Goal: Task Accomplishment & Management: Use online tool/utility

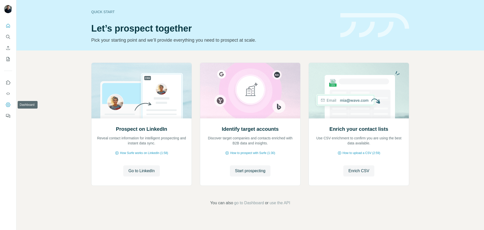
click at [8, 105] on icon "Dashboard" at bounding box center [8, 105] width 2 height 2
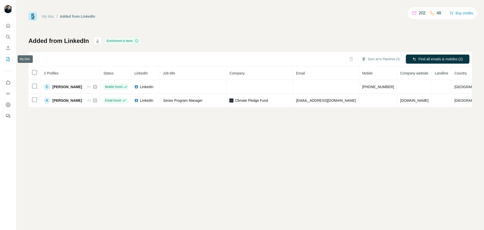
click at [10, 57] on icon "My lists" at bounding box center [8, 58] width 5 height 5
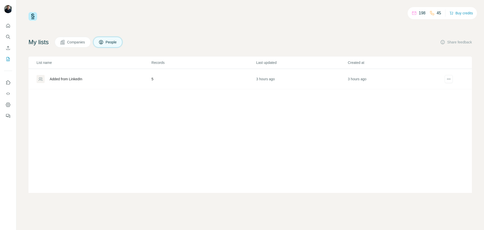
click at [82, 80] on div "Added from LinkedIn" at bounding box center [66, 78] width 33 height 5
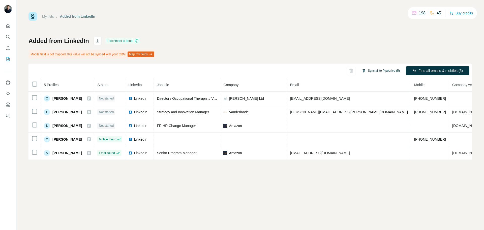
click at [369, 73] on button "Sync all to Pipedrive (5)" at bounding box center [380, 71] width 45 height 8
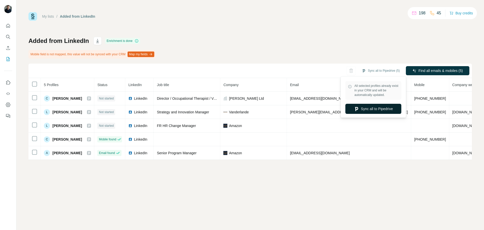
click at [375, 110] on button "Sync all to Pipedrive" at bounding box center [373, 109] width 56 height 10
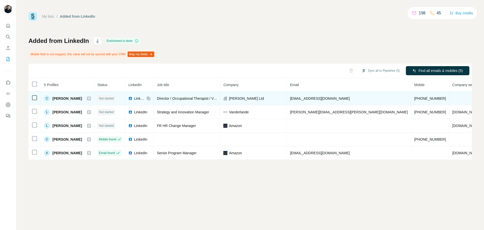
click at [113, 97] on span "Not started" at bounding box center [106, 98] width 15 height 5
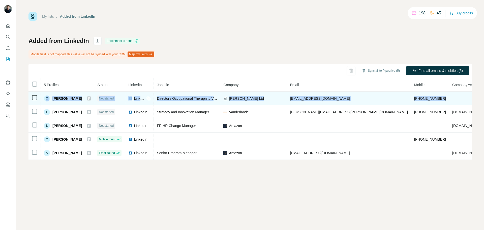
drag, startPoint x: 461, startPoint y: 85, endPoint x: 419, endPoint y: 92, distance: 42.4
click at [419, 92] on table "5 Profiles Status LinkedIn Job title Company Email Mobile Company website Landl…" at bounding box center [287, 119] width 518 height 82
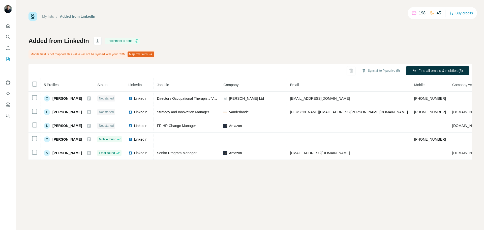
click at [452, 84] on span "Company website" at bounding box center [466, 85] width 28 height 4
click at [9, 37] on icon "Search" at bounding box center [8, 36] width 5 height 5
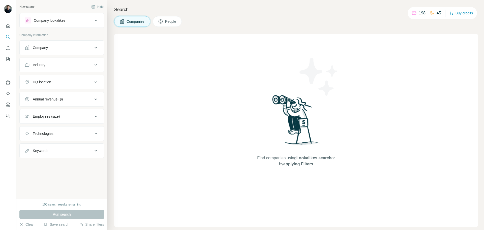
drag, startPoint x: 8, startPoint y: 94, endPoint x: 16, endPoint y: 79, distance: 16.6
click at [16, 79] on div at bounding box center [8, 69] width 16 height 102
click at [9, 104] on icon "Dashboard" at bounding box center [8, 105] width 2 height 2
